Goal: Information Seeking & Learning: Learn about a topic

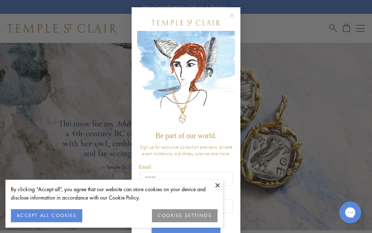
scroll to position [983, 0]
click at [228, 11] on icon "Close dialog" at bounding box center [231, 15] width 9 height 9
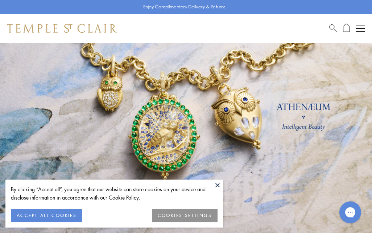
scroll to position [0, 0]
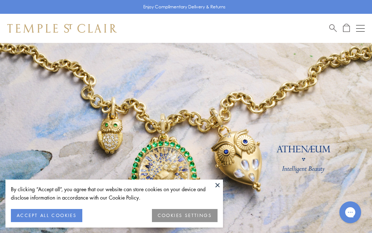
click at [363, 32] on button "Open navigation" at bounding box center [360, 28] width 9 height 9
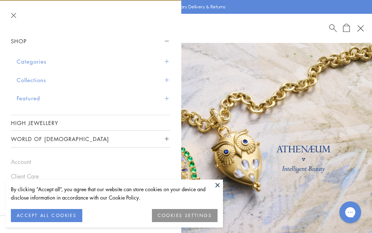
scroll to position [6, 0]
click at [40, 61] on button "Categories" at bounding box center [94, 62] width 154 height 18
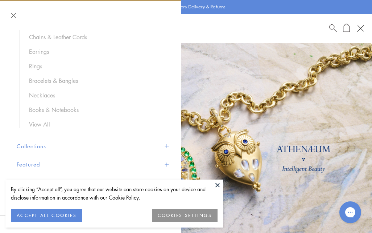
scroll to position [97, 0]
click at [48, 97] on link "Necklaces" at bounding box center [96, 94] width 134 height 8
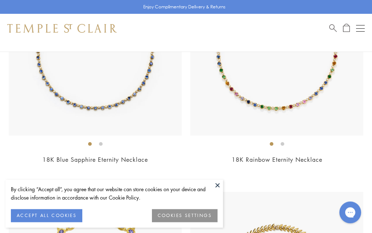
scroll to position [2921, 0]
click at [259, 94] on img at bounding box center [277, 48] width 173 height 173
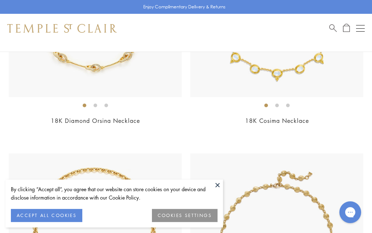
scroll to position [4098, 0]
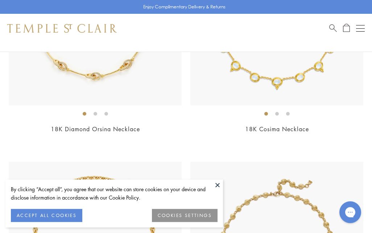
click at [358, 26] on button "Open navigation" at bounding box center [360, 28] width 9 height 9
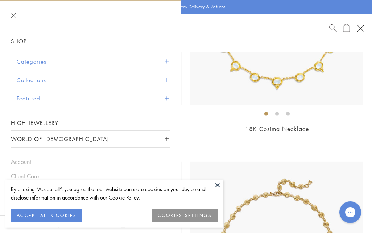
scroll to position [6, 0]
click at [33, 85] on button "Collections" at bounding box center [94, 80] width 154 height 18
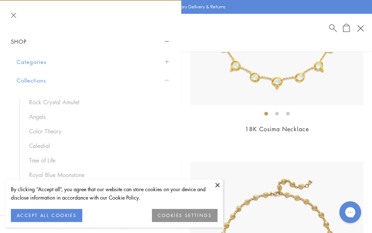
click at [54, 174] on link "Royal Blue Moonstone" at bounding box center [96, 174] width 134 height 8
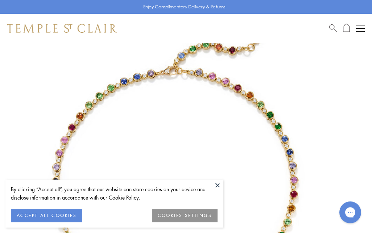
scroll to position [39, 0]
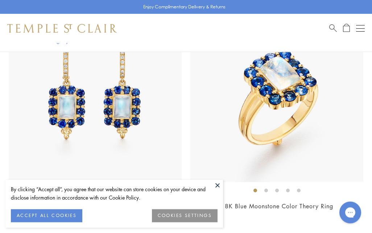
scroll to position [5699, 0]
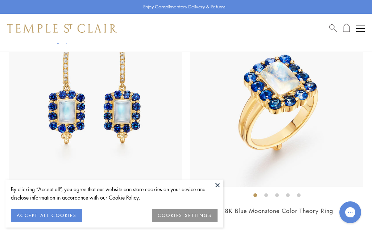
click at [359, 30] on button "Open navigation" at bounding box center [360, 28] width 9 height 9
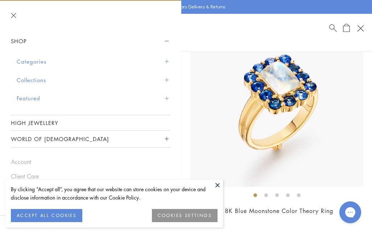
scroll to position [6, 0]
click at [29, 123] on link "High Jewellery" at bounding box center [91, 122] width 160 height 15
click at [40, 123] on link "High Jewellery" at bounding box center [91, 122] width 160 height 15
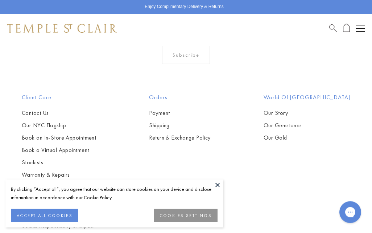
scroll to position [586, 0]
click at [307, 128] on link "Our Gemstones" at bounding box center [307, 126] width 87 height 8
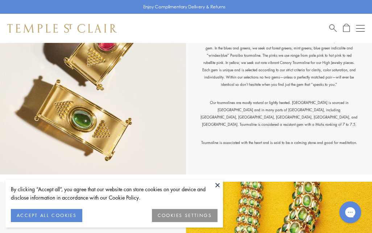
scroll to position [5571, 0]
